Goal: Task Accomplishment & Management: Complete application form

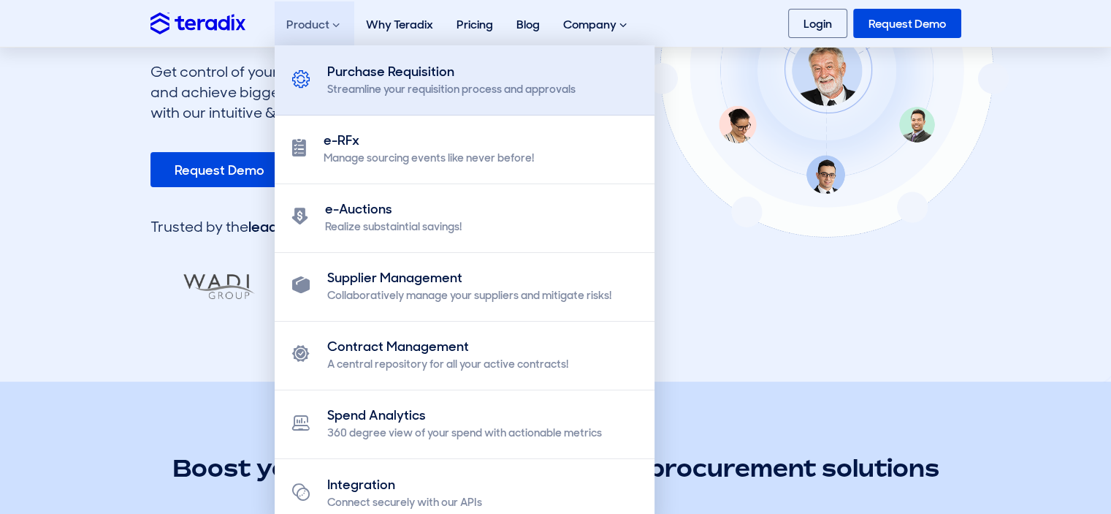
click at [430, 77] on div "Purchase Requisition" at bounding box center [451, 72] width 248 height 20
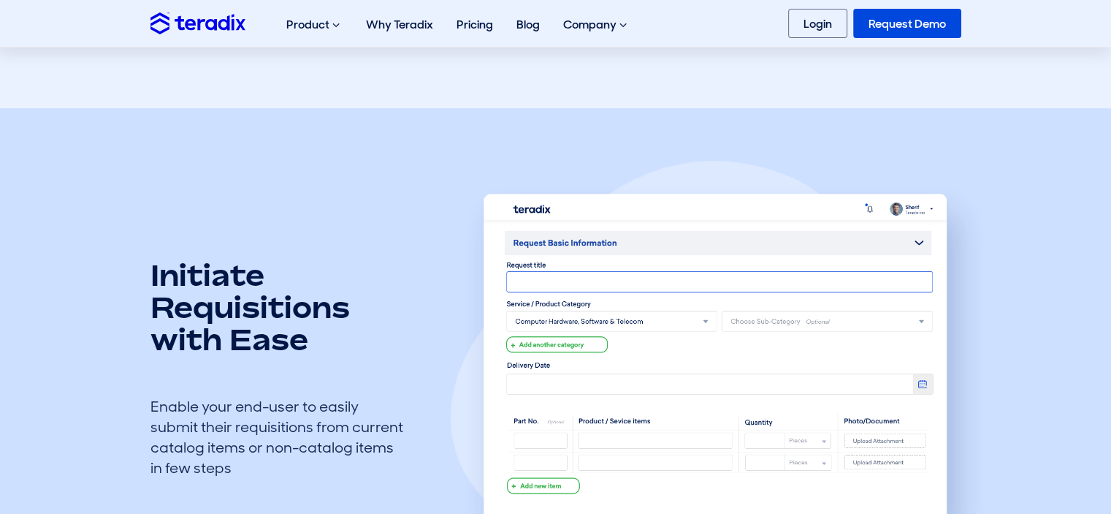
scroll to position [438, 0]
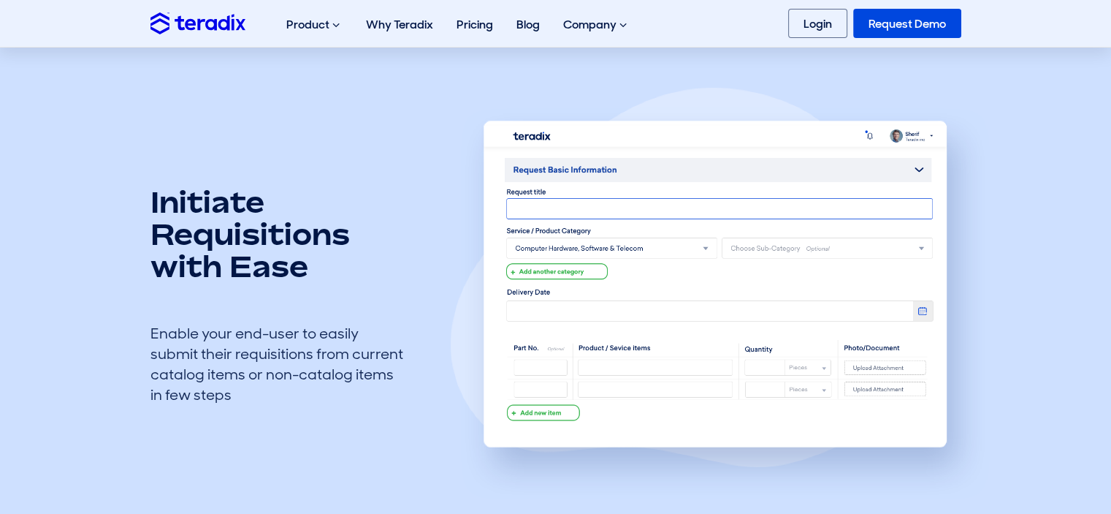
click at [536, 213] on img at bounding box center [720, 293] width 539 height 411
click at [536, 248] on img at bounding box center [720, 293] width 539 height 411
click at [538, 294] on img at bounding box center [720, 293] width 539 height 411
click at [544, 255] on img at bounding box center [720, 293] width 539 height 411
click at [555, 273] on img at bounding box center [720, 293] width 539 height 411
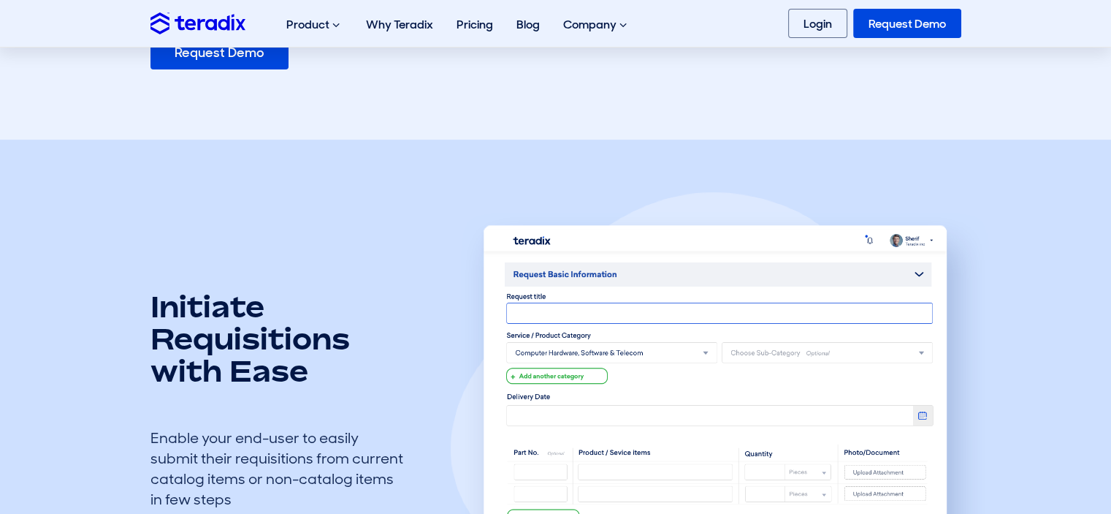
scroll to position [0, 0]
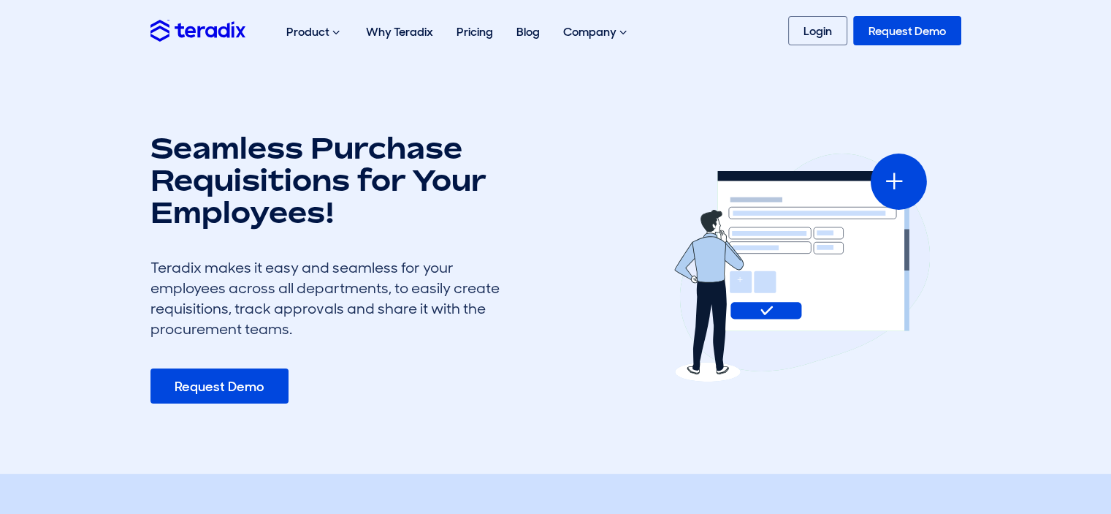
click at [238, 349] on div "Seamless Purchase Requisitions for Your Employees! Teradix makes it easy and se…" at bounding box center [326, 268] width 351 height 272
click at [236, 374] on link "Request Demo" at bounding box center [220, 385] width 138 height 35
